Goal: Information Seeking & Learning: Understand process/instructions

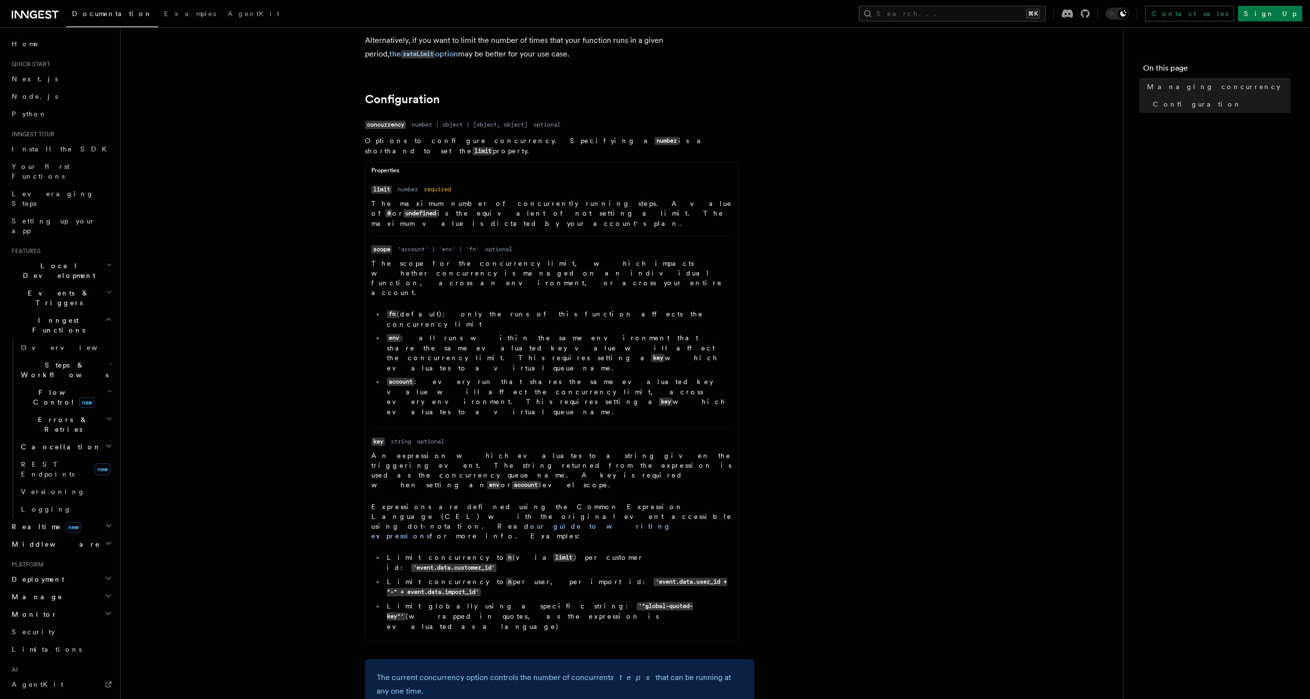
scroll to position [431, 0]
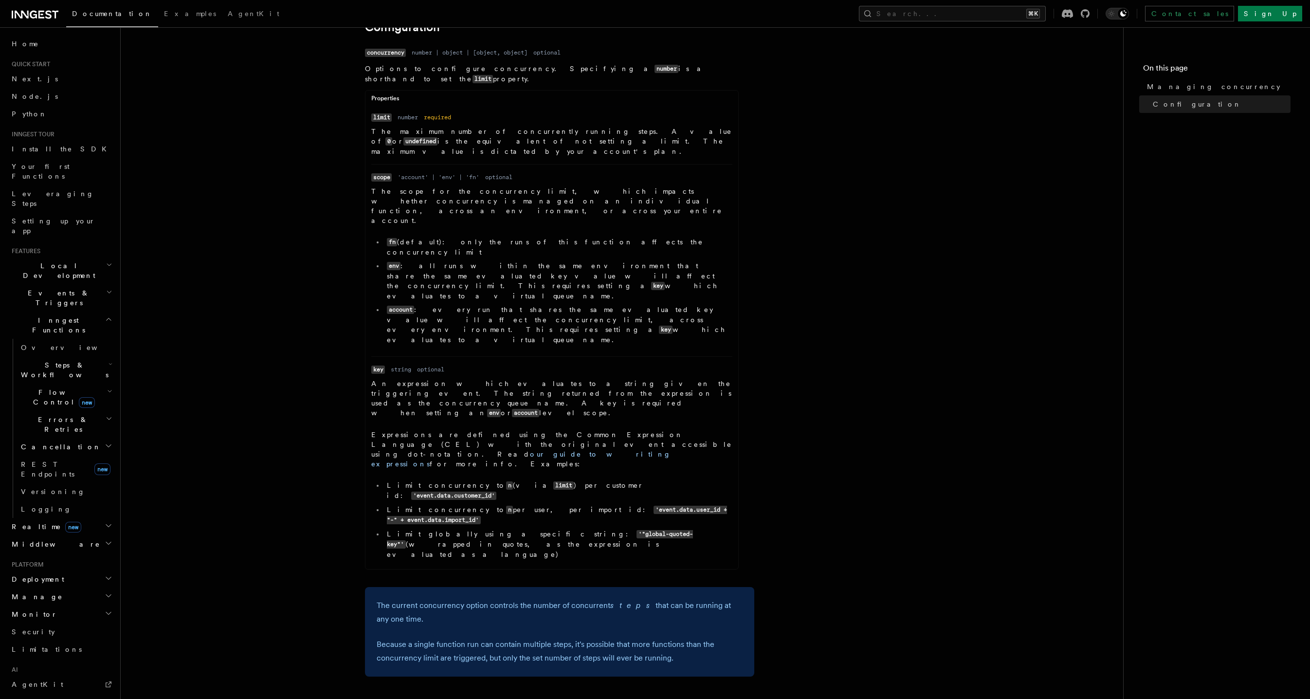
click at [513, 599] on p "The current concurrency option controls the number of concurrent steps that can…" at bounding box center [560, 612] width 366 height 27
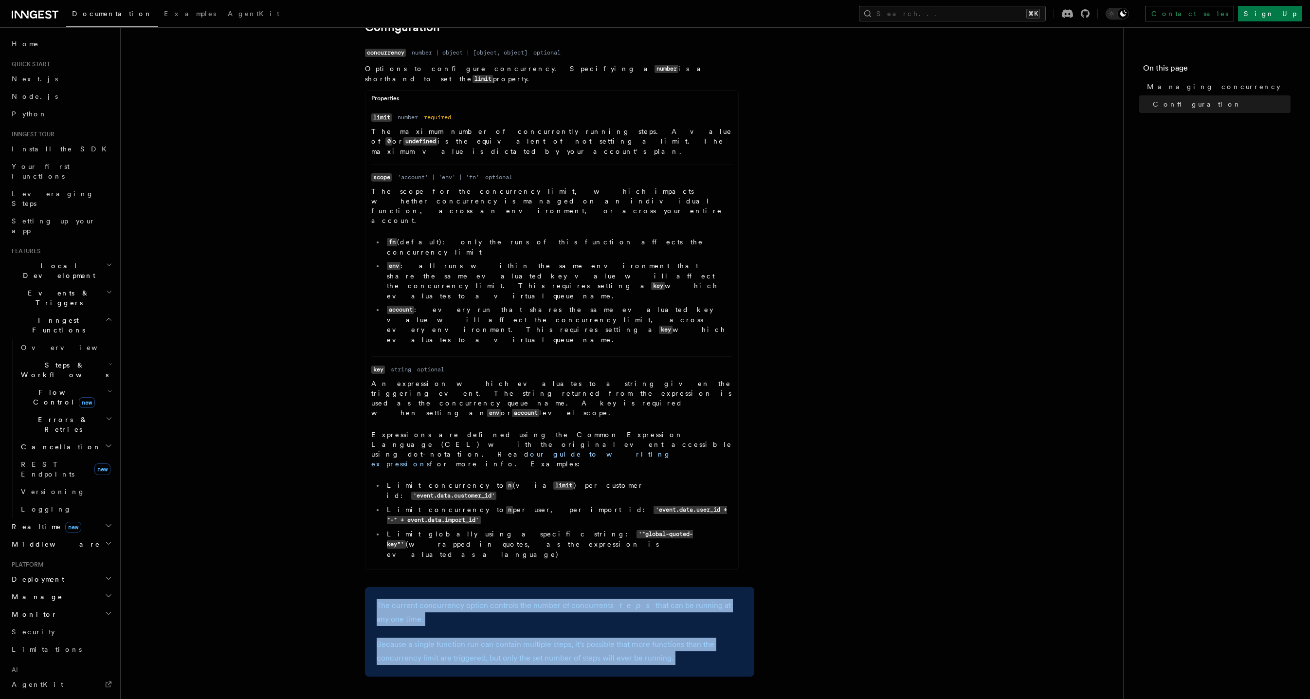
drag, startPoint x: 513, startPoint y: 448, endPoint x: 533, endPoint y: 498, distance: 54.3
click at [533, 587] on div "The current concurrency option controls the number of concurrent steps that can…" at bounding box center [559, 632] width 389 height 90
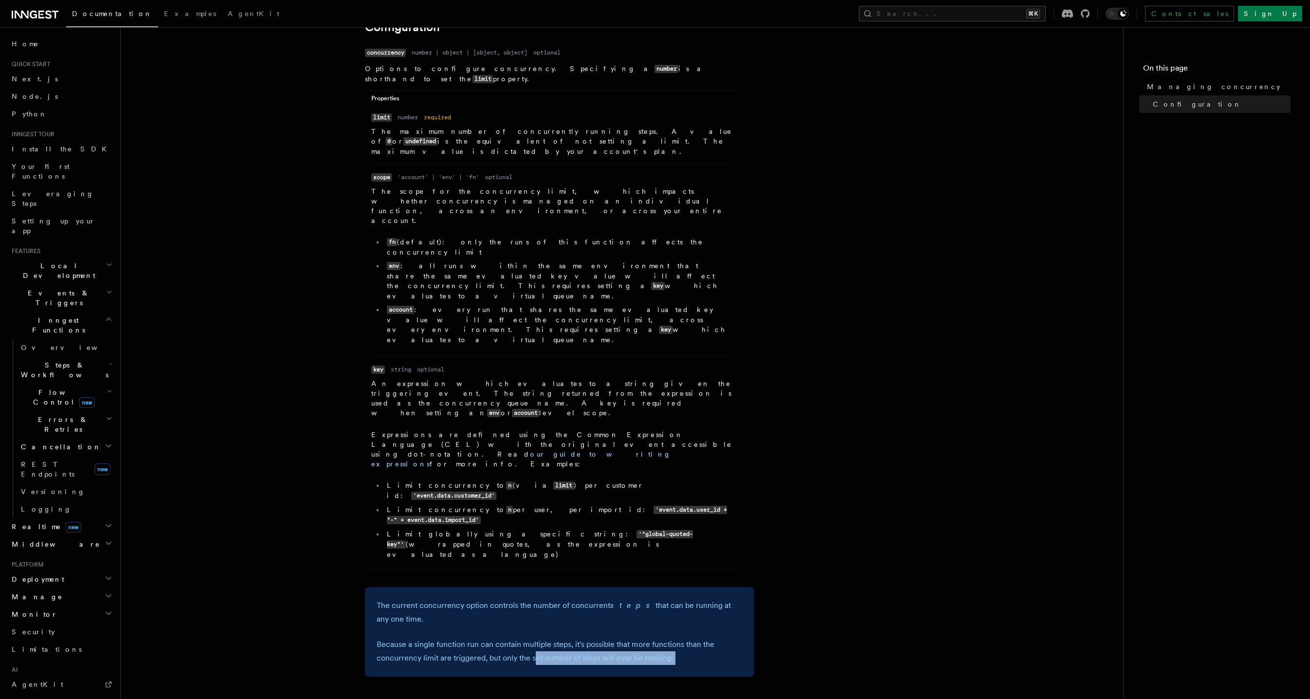
click at [533, 638] on p "Because a single function run can contain multiple steps, it's possible that mo…" at bounding box center [560, 651] width 366 height 27
click at [581, 638] on p "Because a single function run can contain multiple steps, it's possible that mo…" at bounding box center [560, 651] width 366 height 27
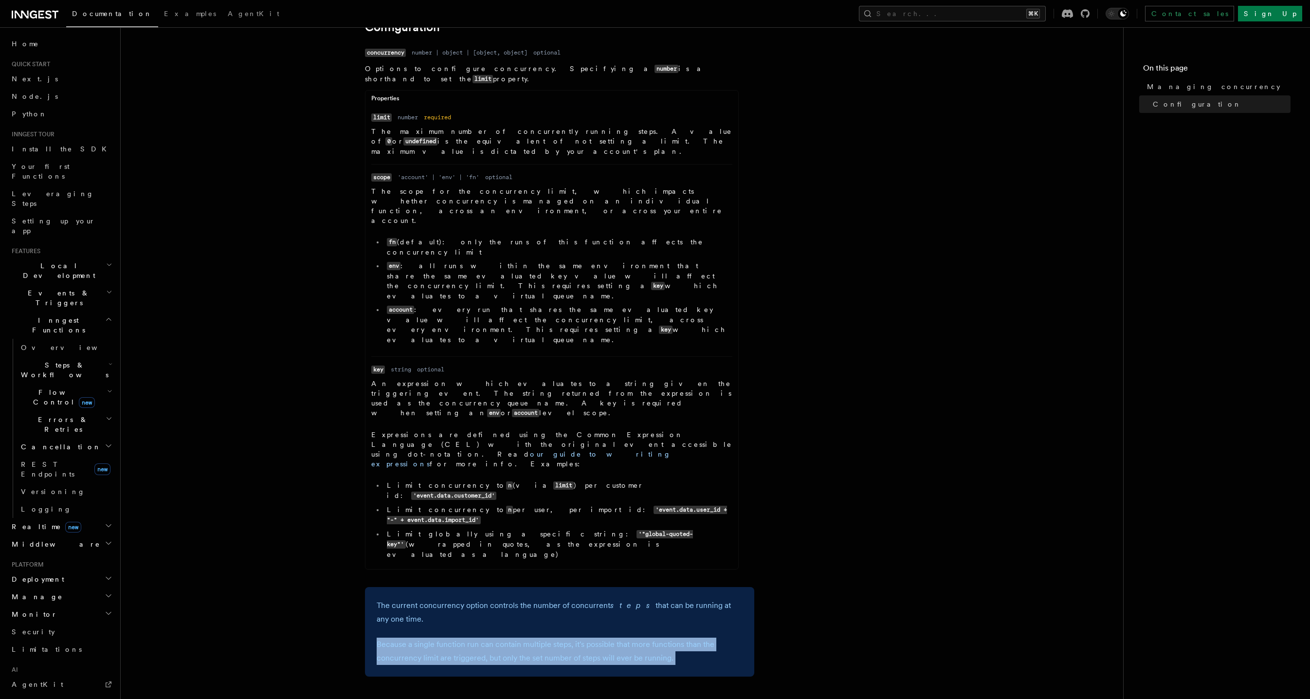
click at [581, 638] on p "Because a single function run can contain multiple steps, it's possible that mo…" at bounding box center [560, 651] width 366 height 27
click at [676, 638] on p "Because a single function run can contain multiple steps, it's possible that mo…" at bounding box center [560, 651] width 366 height 27
drag, startPoint x: 676, startPoint y: 504, endPoint x: 435, endPoint y: 489, distance: 241.5
click at [435, 638] on p "Because a single function run can contain multiple steps, it's possible that mo…" at bounding box center [560, 651] width 366 height 27
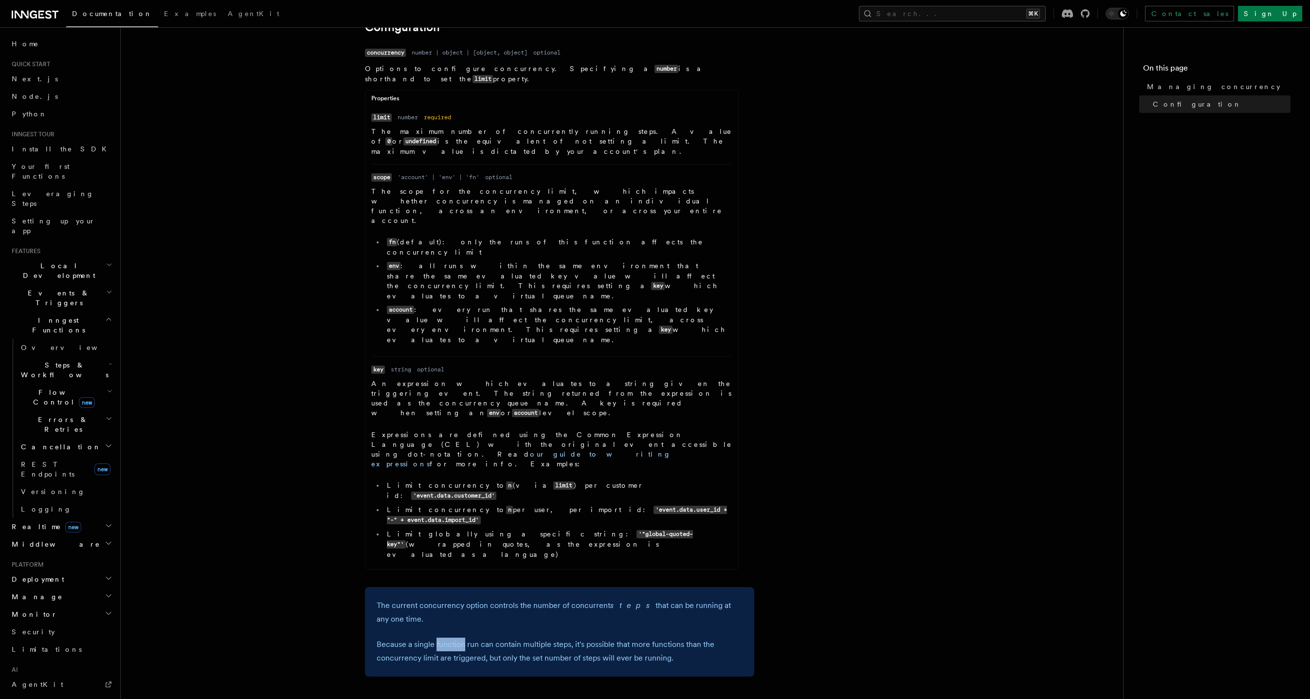
click at [435, 638] on p "Because a single function run can contain multiple steps, it's possible that mo…" at bounding box center [560, 651] width 366 height 27
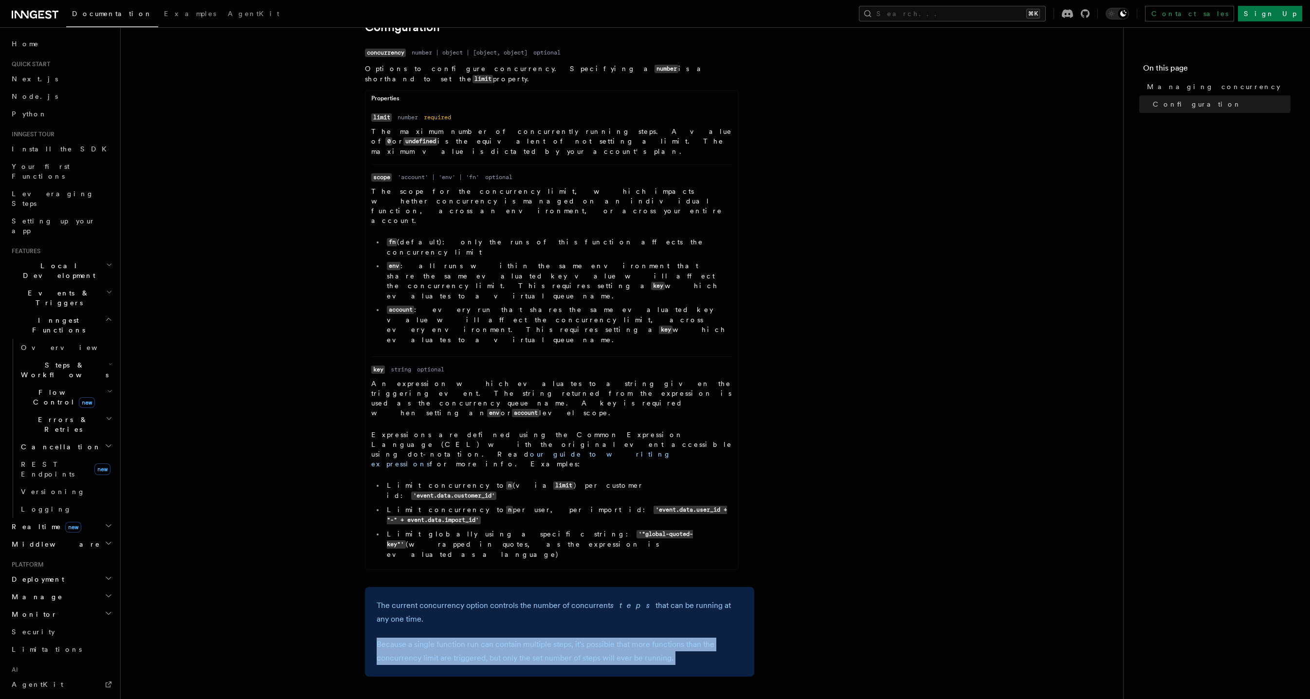
click at [434, 638] on p "Because a single function run can contain multiple steps, it's possible that mo…" at bounding box center [560, 651] width 366 height 27
click at [447, 638] on p "Because a single function run can contain multiple steps, it's possible that mo…" at bounding box center [560, 651] width 366 height 27
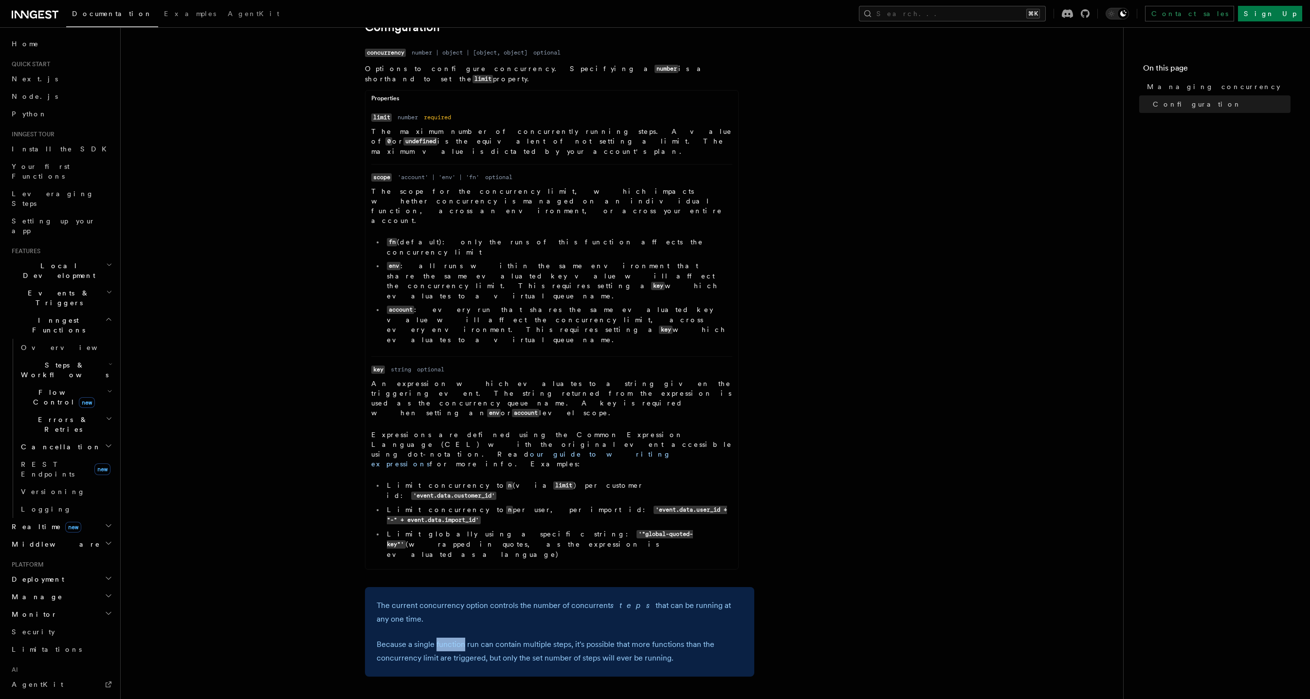
click at [447, 638] on p "Because a single function run can contain multiple steps, it's possible that mo…" at bounding box center [560, 651] width 366 height 27
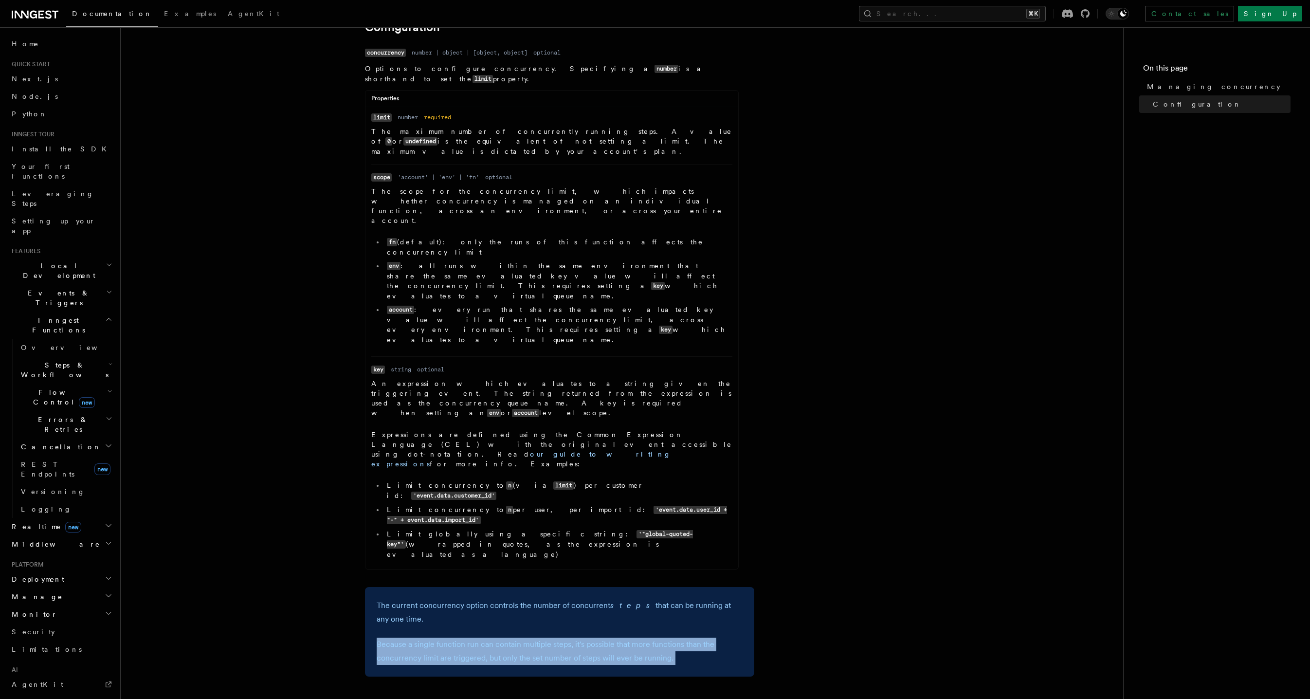
click at [447, 638] on p "Because a single function run can contain multiple steps, it's possible that mo…" at bounding box center [560, 651] width 366 height 27
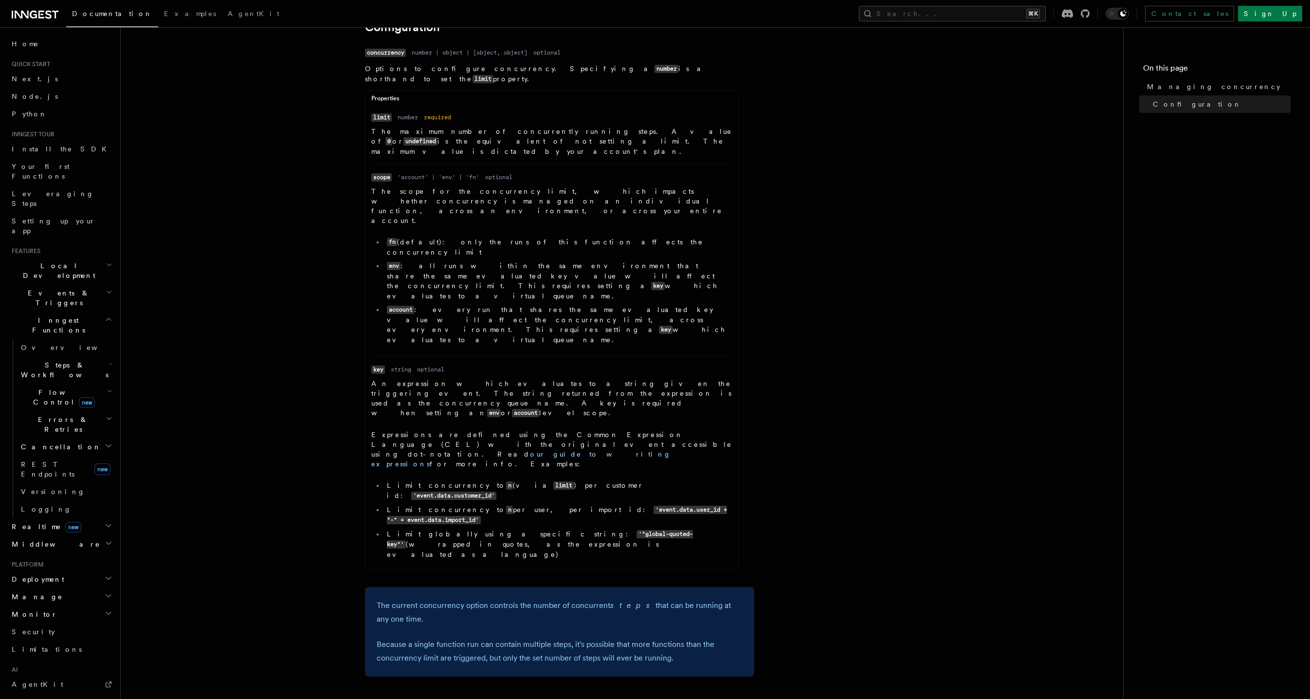
click at [460, 599] on p "The current concurrency option controls the number of concurrent steps that can…" at bounding box center [560, 612] width 366 height 27
click at [459, 599] on p "The current concurrency option controls the number of concurrent steps that can…" at bounding box center [560, 612] width 366 height 27
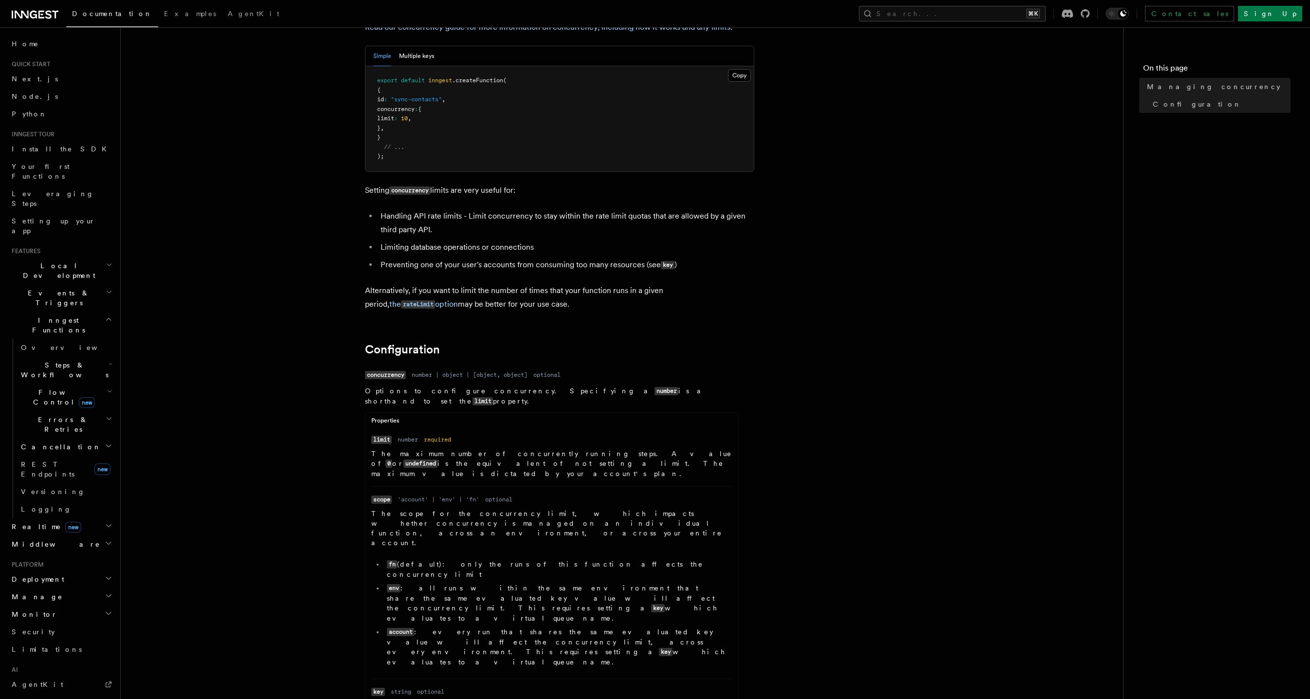
scroll to position [0, 0]
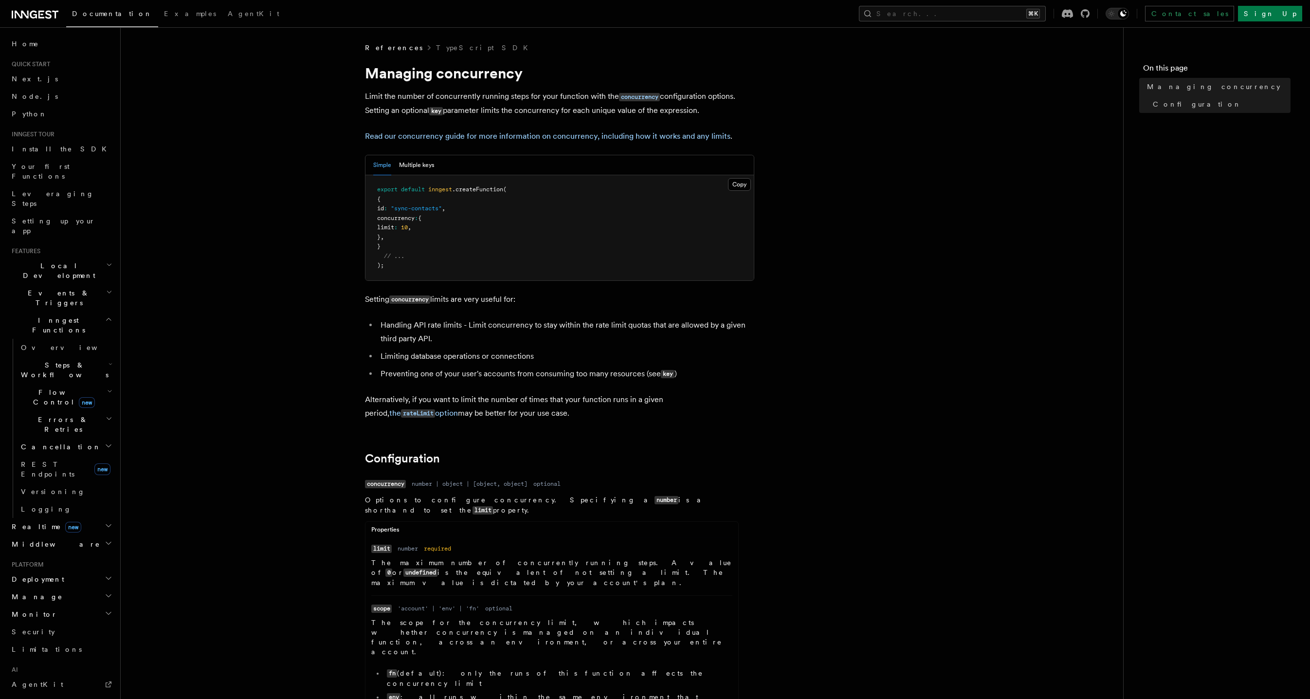
drag, startPoint x: 476, startPoint y: 423, endPoint x: 492, endPoint y: 421, distance: 15.8
click at [476, 423] on article "References TypeScript SDK Managing concurrency Limit the number of concurrently…" at bounding box center [622, 672] width 972 height 1258
drag, startPoint x: 592, startPoint y: 417, endPoint x: 330, endPoint y: 288, distance: 292.1
click at [330, 288] on article "References TypeScript SDK Managing concurrency Limit the number of concurrently…" at bounding box center [622, 672] width 972 height 1258
click at [323, 301] on article "References TypeScript SDK Managing concurrency Limit the number of concurrently…" at bounding box center [622, 672] width 972 height 1258
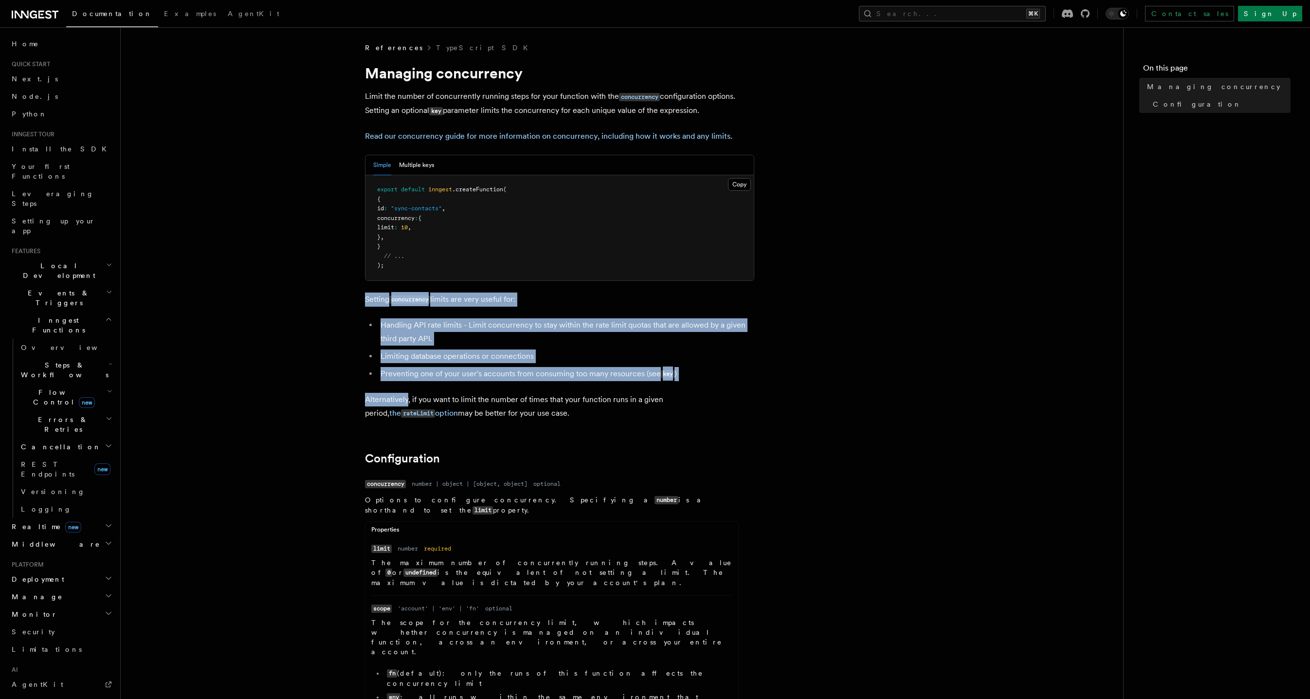
drag, startPoint x: 323, startPoint y: 301, endPoint x: 605, endPoint y: 382, distance: 293.3
click at [605, 382] on article "References TypeScript SDK Managing concurrency Limit the number of concurrently…" at bounding box center [622, 672] width 972 height 1258
